Goal: Find specific page/section: Find specific page/section

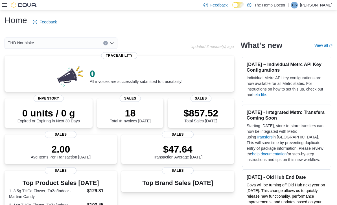
click at [112, 46] on div "THD Northlake" at bounding box center [61, 43] width 113 height 11
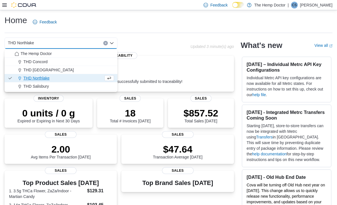
click at [51, 70] on span "THD [GEOGRAPHIC_DATA]" at bounding box center [48, 70] width 50 height 6
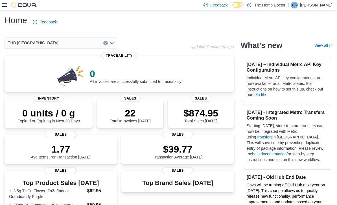
click at [112, 46] on div "THD [GEOGRAPHIC_DATA] Combo box. Selected. THD [GEOGRAPHIC_DATA]. Press Backspa…" at bounding box center [61, 43] width 113 height 11
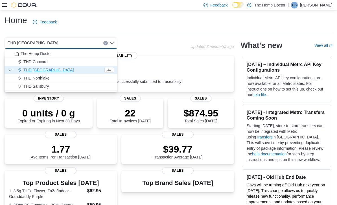
click at [43, 64] on span "THD Concord" at bounding box center [35, 62] width 24 height 6
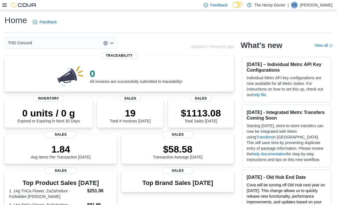
click at [110, 45] on icon "Open list of options" at bounding box center [112, 43] width 5 height 5
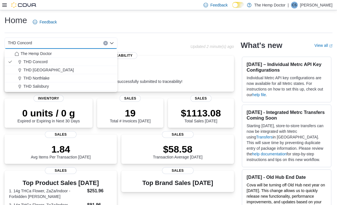
click at [42, 69] on span "THD [GEOGRAPHIC_DATA]" at bounding box center [48, 70] width 50 height 6
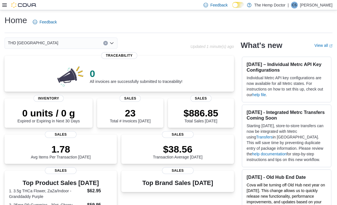
click at [110, 48] on div "THD [GEOGRAPHIC_DATA]" at bounding box center [61, 43] width 113 height 11
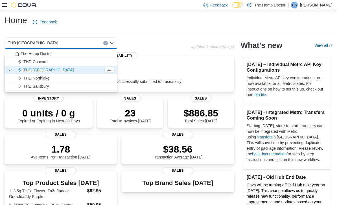
click at [44, 80] on span "THD Northlake" at bounding box center [36, 78] width 26 height 6
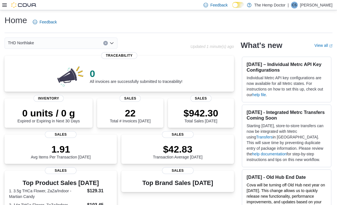
click at [112, 46] on div "THD Northlake Combo box. Selected. THD [GEOGRAPHIC_DATA]. Press Backspace to de…" at bounding box center [61, 43] width 113 height 11
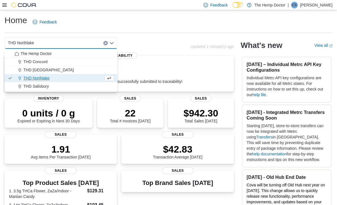
click at [55, 71] on div "THD [GEOGRAPHIC_DATA]" at bounding box center [64, 70] width 99 height 6
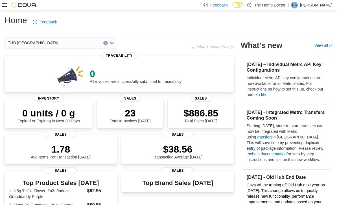
click at [115, 46] on div "THD [GEOGRAPHIC_DATA] Combo box. Selected. THD [GEOGRAPHIC_DATA]. Press Backspa…" at bounding box center [61, 43] width 113 height 11
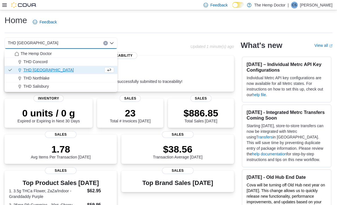
click at [50, 63] on div "THD Concord" at bounding box center [64, 62] width 99 height 6
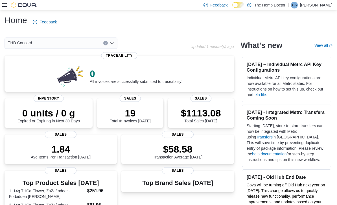
click at [111, 45] on icon "Open list of options" at bounding box center [112, 43] width 5 height 5
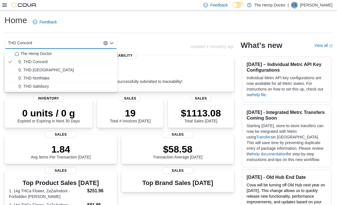
click at [65, 53] on div "The Hemp Doctor" at bounding box center [64, 54] width 99 height 6
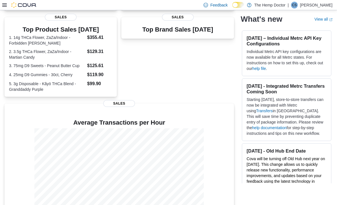
scroll to position [4, 0]
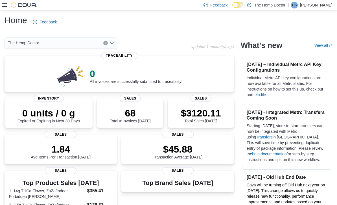
click at [112, 47] on div "The Hemp Doctor" at bounding box center [61, 43] width 113 height 11
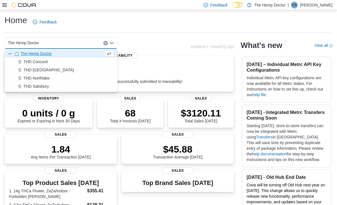
click at [46, 64] on span "THD Concord" at bounding box center [35, 62] width 24 height 6
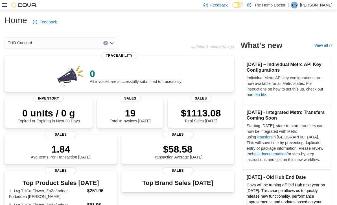
click at [114, 45] on icon "Open list of options" at bounding box center [112, 43] width 5 height 5
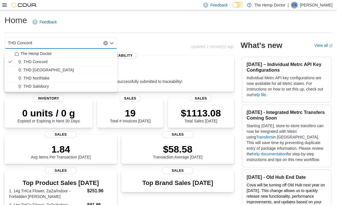
click at [47, 71] on span "THD [GEOGRAPHIC_DATA]" at bounding box center [48, 70] width 50 height 6
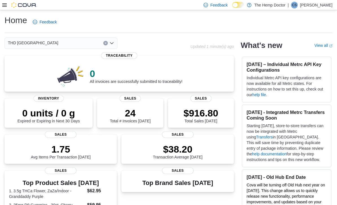
click at [112, 43] on icon "Open list of options" at bounding box center [112, 43] width 5 height 5
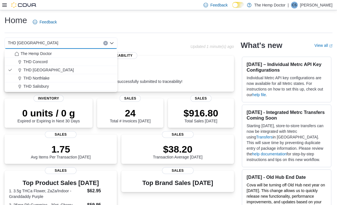
click at [43, 78] on span "THD Northlake" at bounding box center [36, 78] width 26 height 6
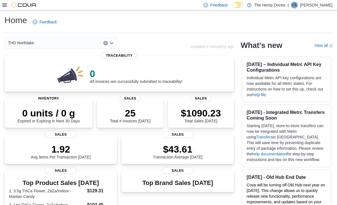
click at [112, 44] on icon "Open list of options" at bounding box center [111, 43] width 3 height 2
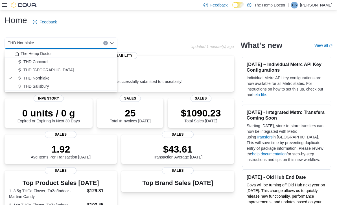
click at [48, 55] on span "The Hemp Doctor" at bounding box center [36, 54] width 31 height 6
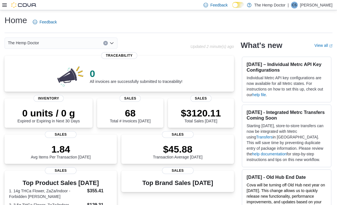
click at [112, 45] on icon "Open list of options" at bounding box center [112, 43] width 5 height 5
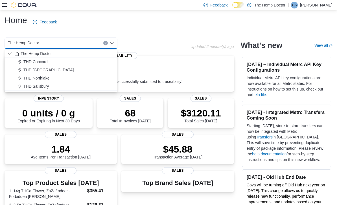
click at [50, 71] on span "THD [GEOGRAPHIC_DATA]" at bounding box center [48, 70] width 50 height 6
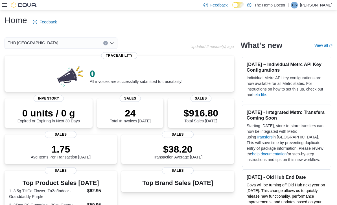
click at [110, 43] on icon "Open list of options" at bounding box center [112, 43] width 5 height 5
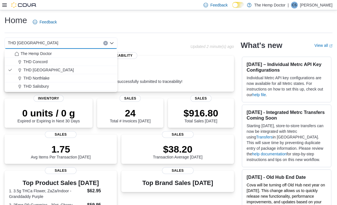
click at [44, 82] on button "THD Salisbury" at bounding box center [61, 86] width 113 height 8
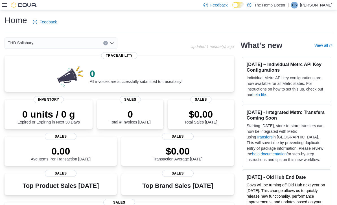
click at [111, 46] on div "THD Salisbury Combo box. Selected. THD Salisbury. Press Backspace to delete THD…" at bounding box center [61, 43] width 113 height 11
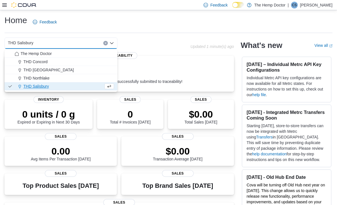
click at [47, 78] on span "THD Northlake" at bounding box center [36, 78] width 26 height 6
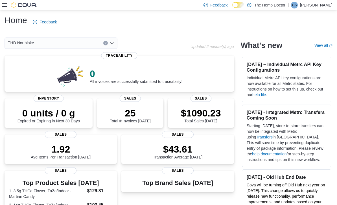
click at [112, 45] on icon "Open list of options" at bounding box center [112, 43] width 5 height 5
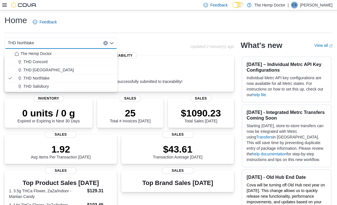
click at [68, 64] on div "THD Concord" at bounding box center [64, 62] width 99 height 6
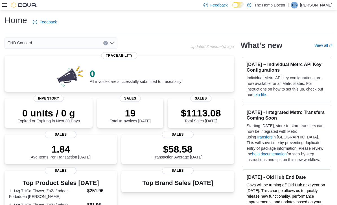
click at [114, 43] on div "THD Concord" at bounding box center [61, 43] width 113 height 11
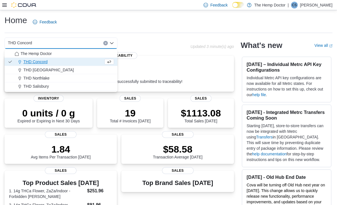
click at [47, 73] on span "THD [GEOGRAPHIC_DATA]" at bounding box center [48, 70] width 50 height 6
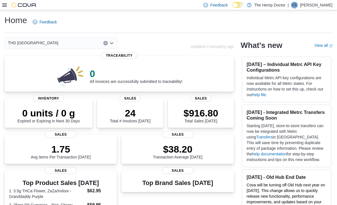
click at [108, 43] on div "THD [GEOGRAPHIC_DATA] Combo box. Selected. THD [GEOGRAPHIC_DATA]. Press Backspa…" at bounding box center [61, 43] width 113 height 11
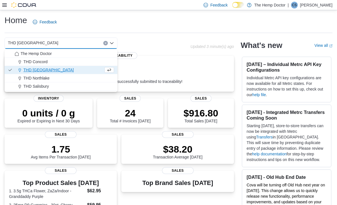
click at [47, 79] on span "THD Northlake" at bounding box center [36, 78] width 26 height 6
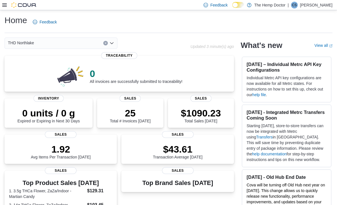
click at [114, 45] on icon "Open list of options" at bounding box center [112, 43] width 5 height 5
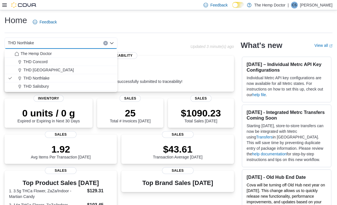
click at [72, 62] on div "THD Concord" at bounding box center [64, 62] width 99 height 6
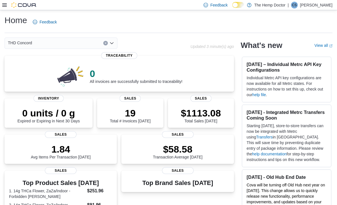
click at [114, 46] on div "THD Concord Combo box. Selected. THD [GEOGRAPHIC_DATA]. Press Backspace to dele…" at bounding box center [61, 43] width 113 height 11
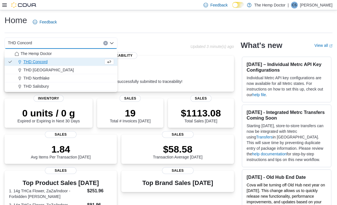
click at [72, 75] on div "THD Northlake" at bounding box center [64, 78] width 99 height 6
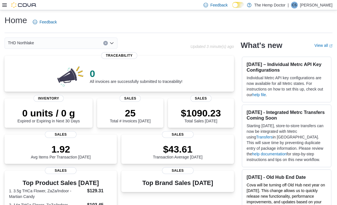
click at [112, 47] on div "THD Northlake Combo box. Selected. THD [GEOGRAPHIC_DATA]. Press Backspace to de…" at bounding box center [61, 43] width 113 height 11
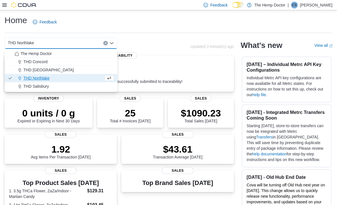
click at [81, 56] on div "The Hemp Doctor" at bounding box center [64, 54] width 99 height 6
